Goal: Navigation & Orientation: Find specific page/section

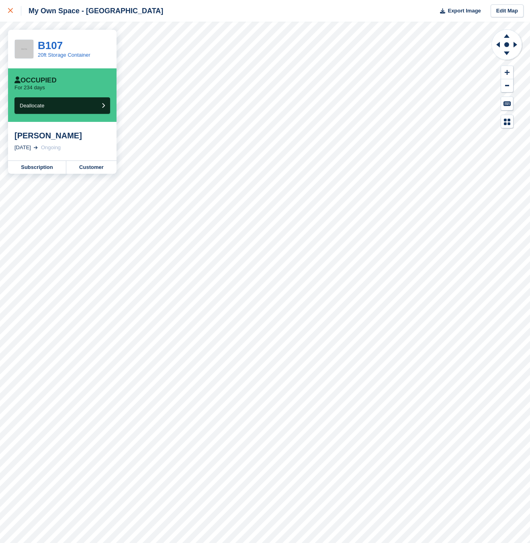
click at [5, 6] on link at bounding box center [10, 11] width 21 height 22
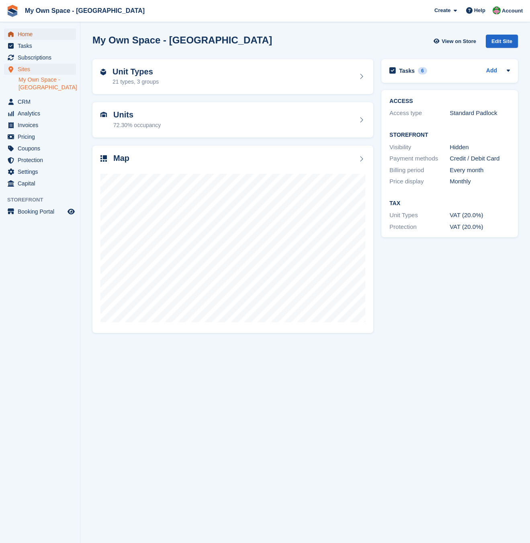
click at [31, 35] on span "Home" at bounding box center [42, 34] width 48 height 11
